Goal: Check status: Check status

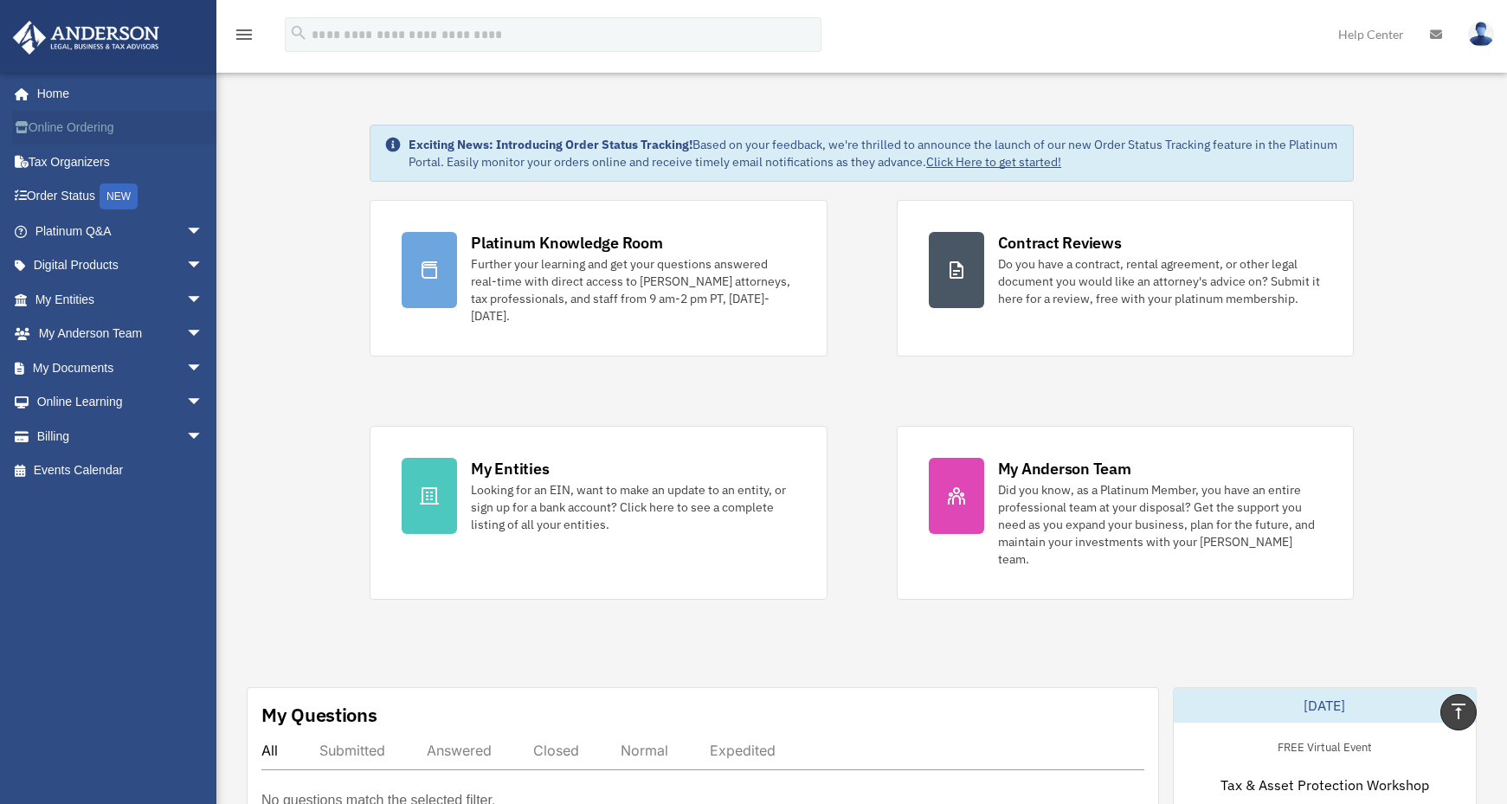
scroll to position [1251, 0]
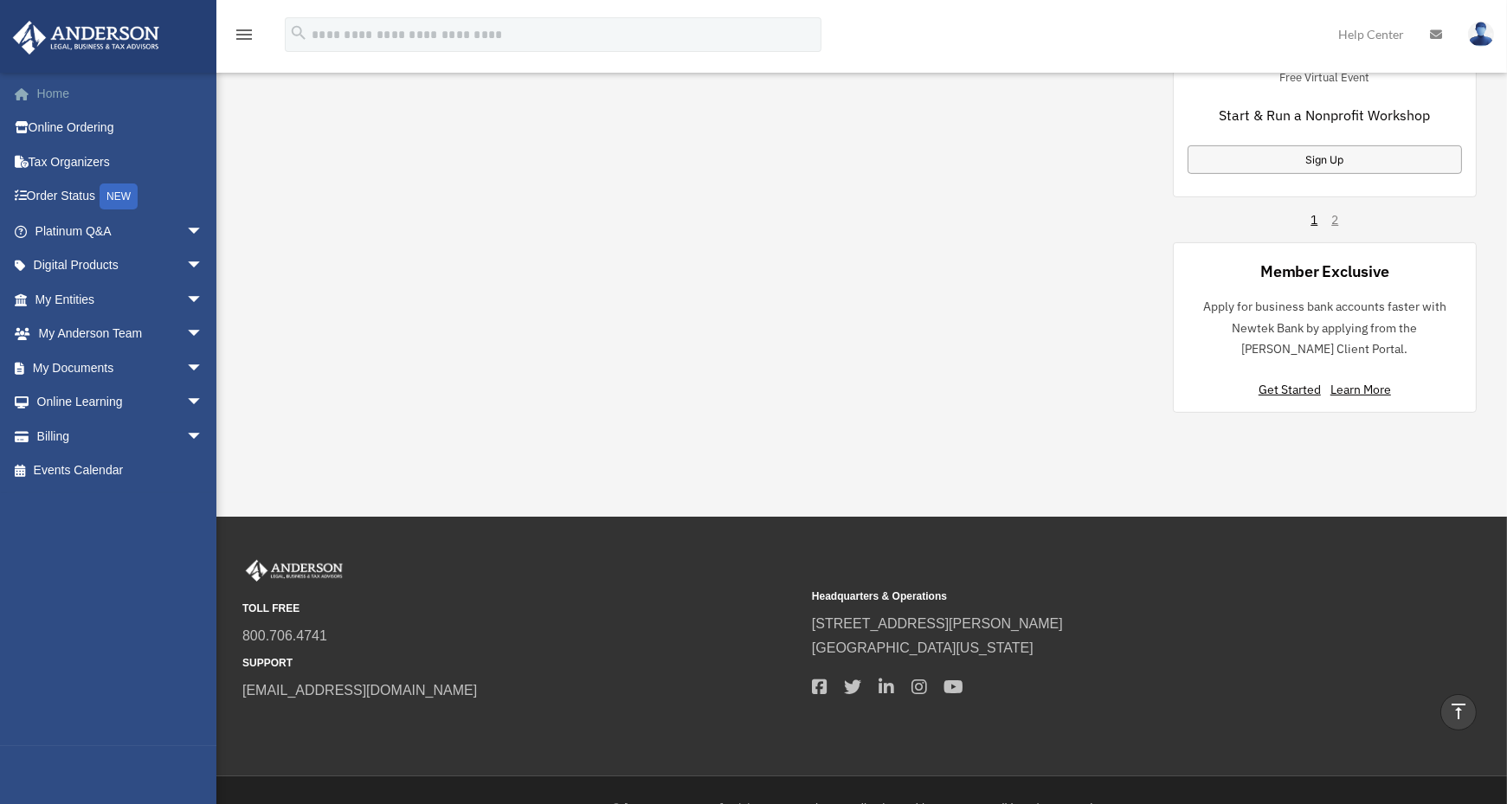
click at [48, 91] on link "Home" at bounding box center [120, 93] width 217 height 35
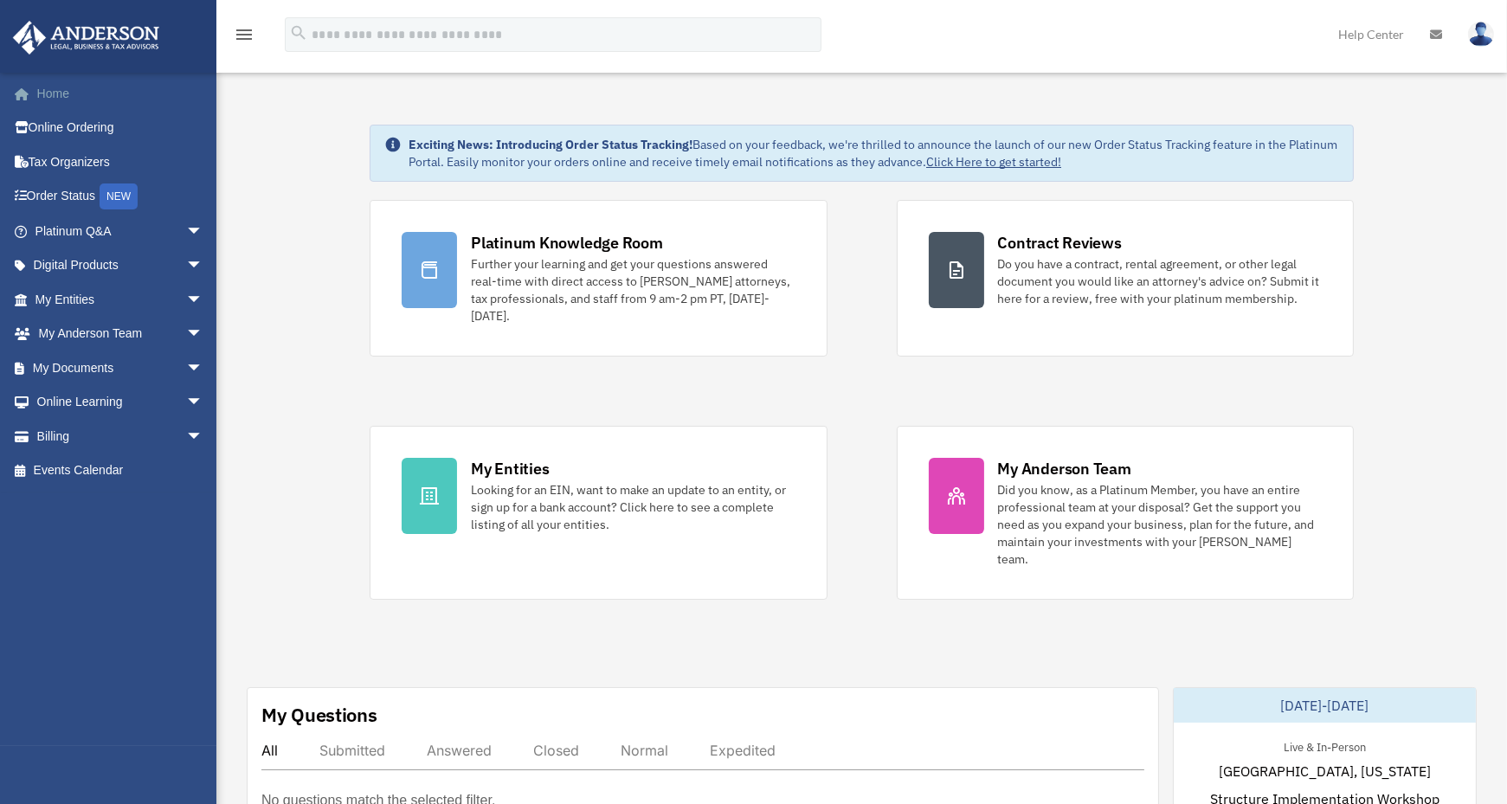
click at [29, 90] on span at bounding box center [30, 94] width 13 height 12
click at [67, 190] on link "Order Status NEW" at bounding box center [120, 196] width 217 height 35
